Goal: Find specific page/section: Find specific page/section

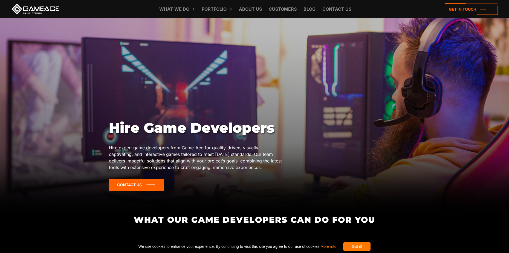
click at [153, 189] on icon at bounding box center [136, 185] width 55 height 12
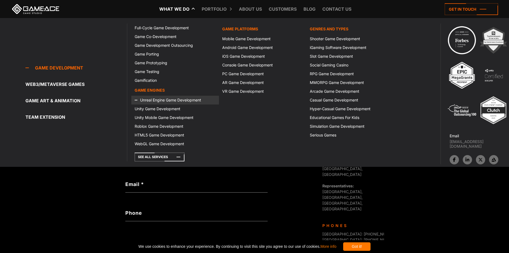
click at [174, 97] on link "Unreal Engine Game Development" at bounding box center [175, 100] width 88 height 9
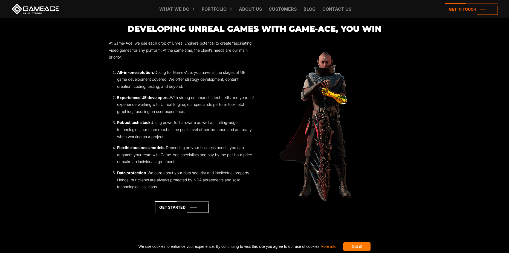
scroll to position [548, 0]
